Goal: Find specific page/section: Find specific page/section

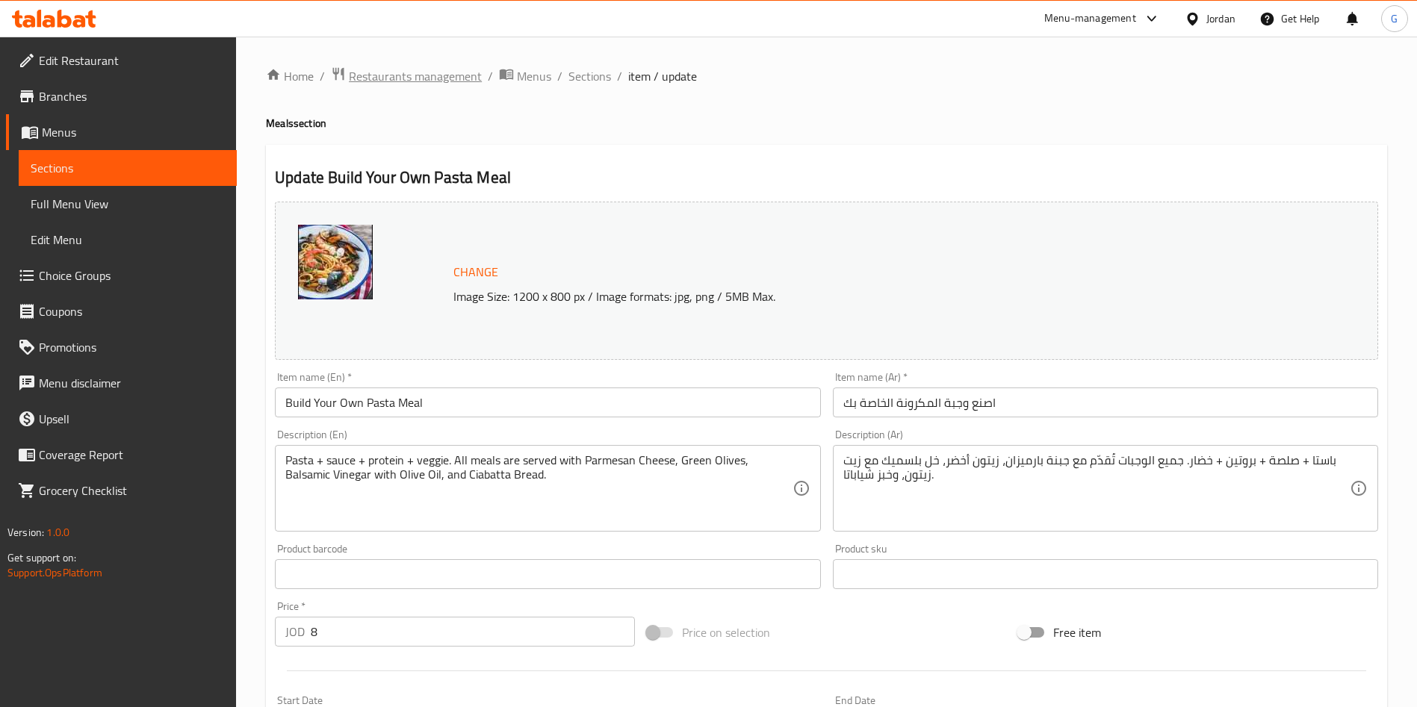
click at [384, 81] on span "Restaurants management" at bounding box center [415, 76] width 133 height 18
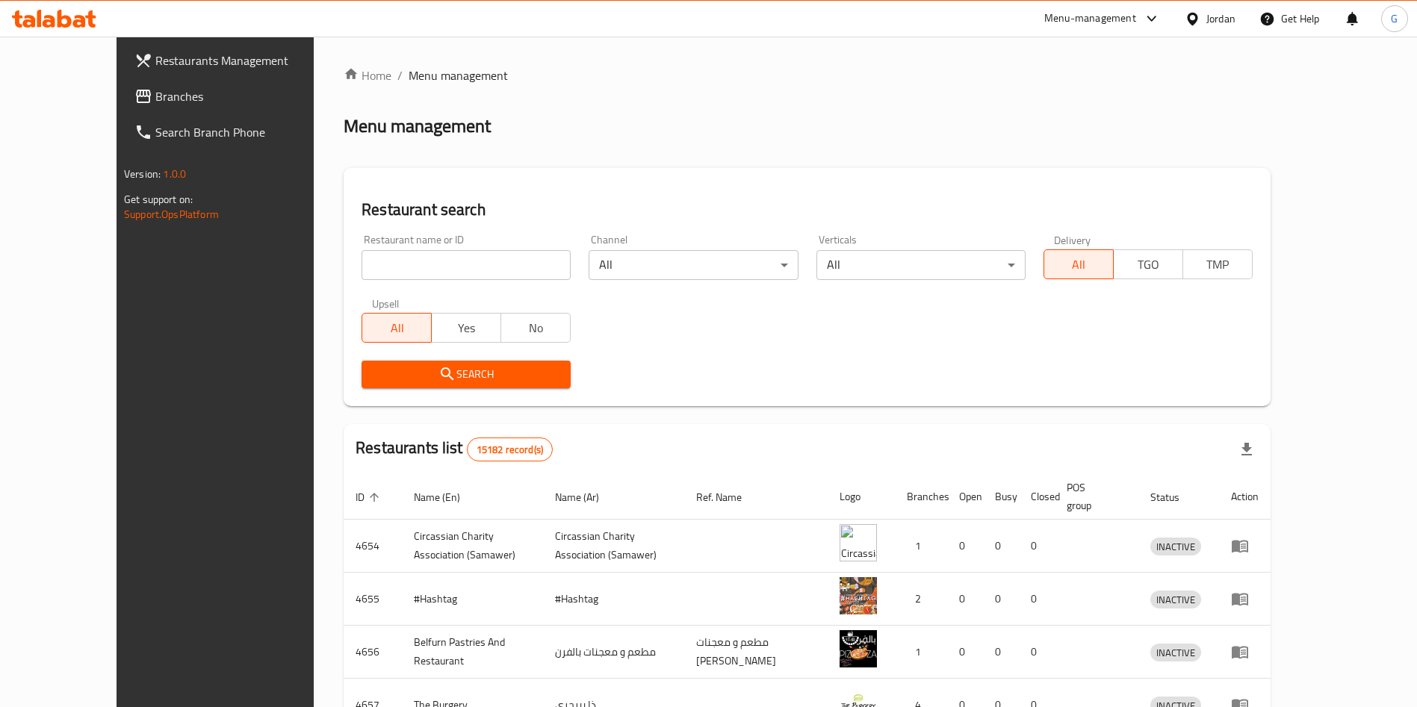
click at [34, 103] on div at bounding box center [708, 353] width 1417 height 707
click at [155, 99] on span "Branches" at bounding box center [248, 96] width 186 height 18
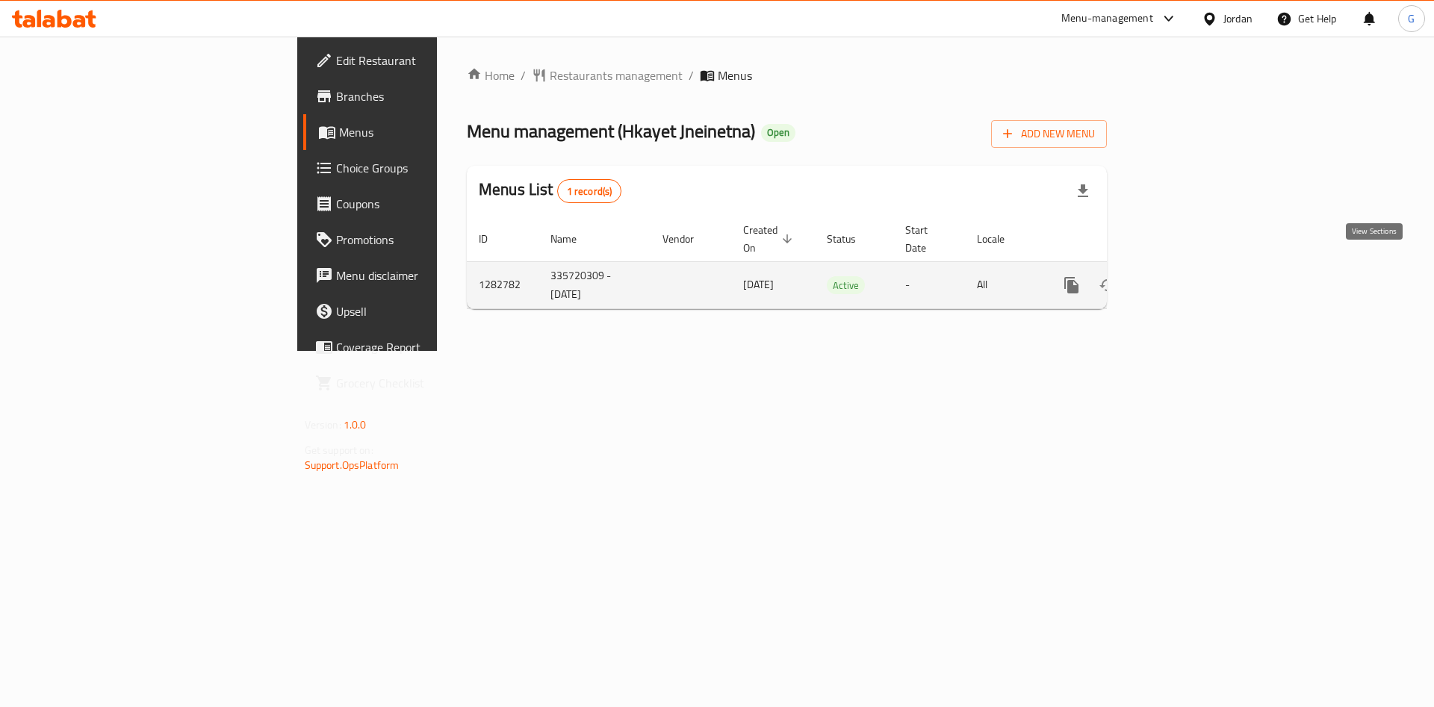
click at [1188, 276] on icon "enhanced table" at bounding box center [1179, 285] width 18 height 18
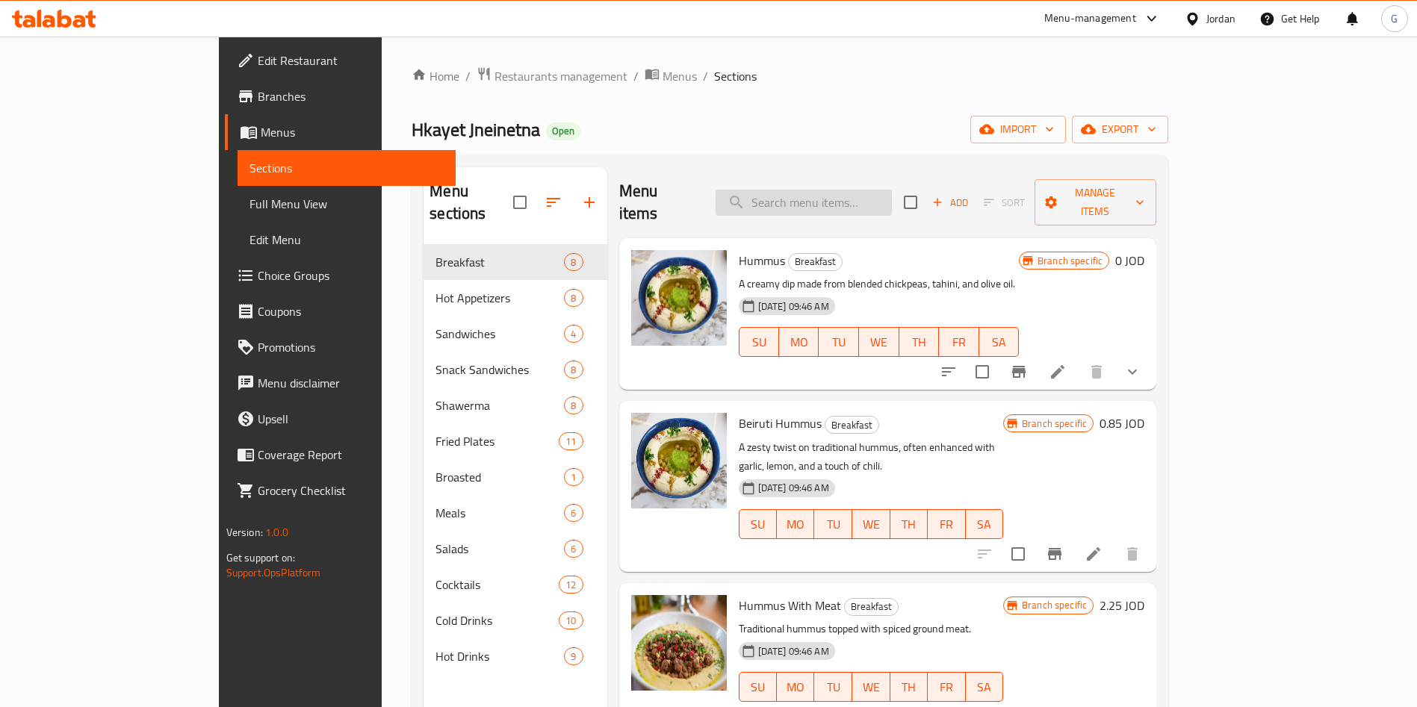
click at [854, 196] on input "search" at bounding box center [803, 203] width 176 height 26
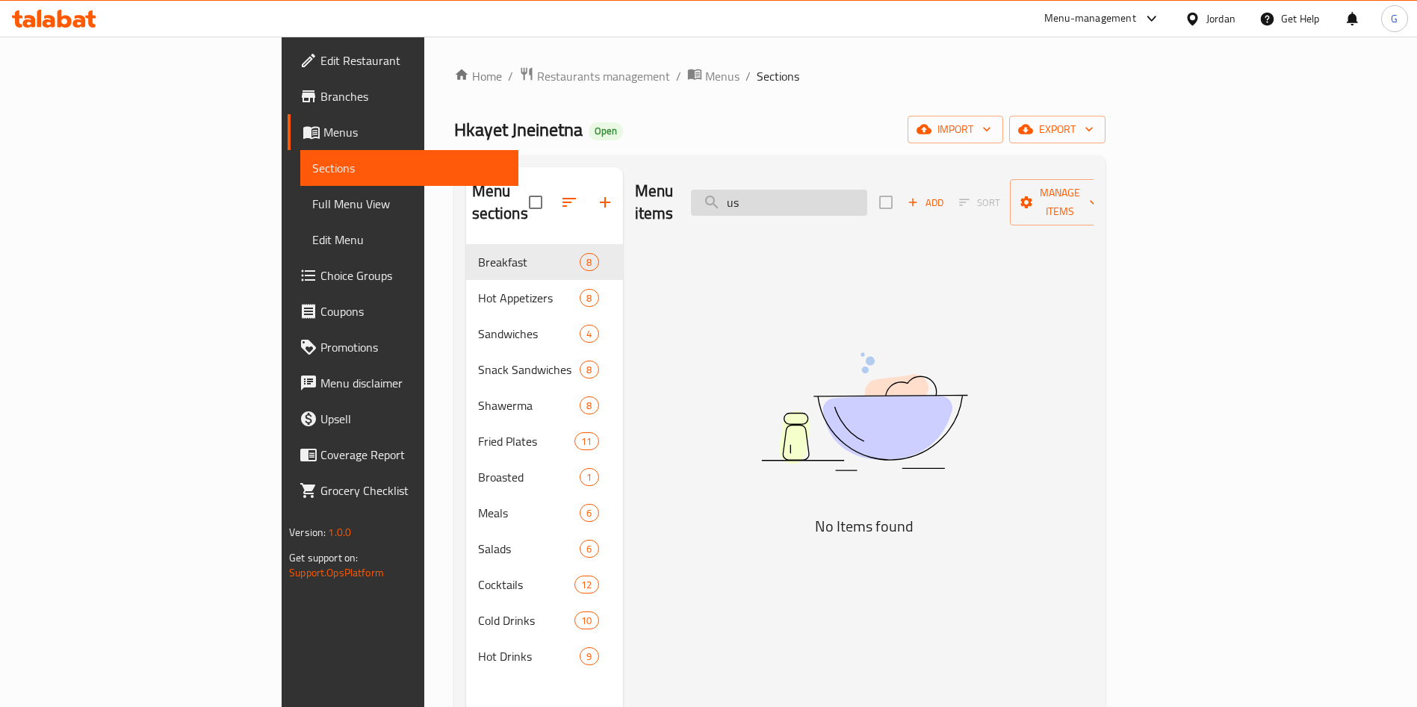
type input "u"
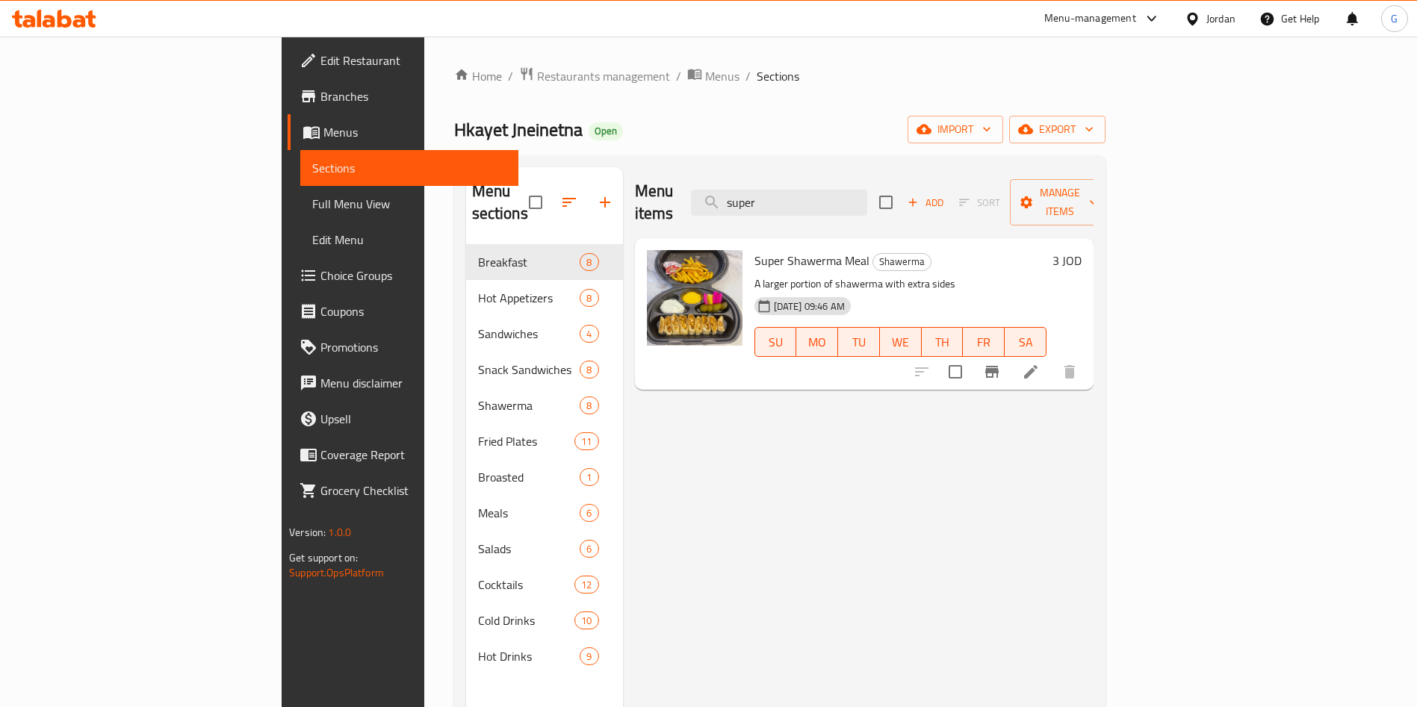
type input "super"
